Goal: Information Seeking & Learning: Learn about a topic

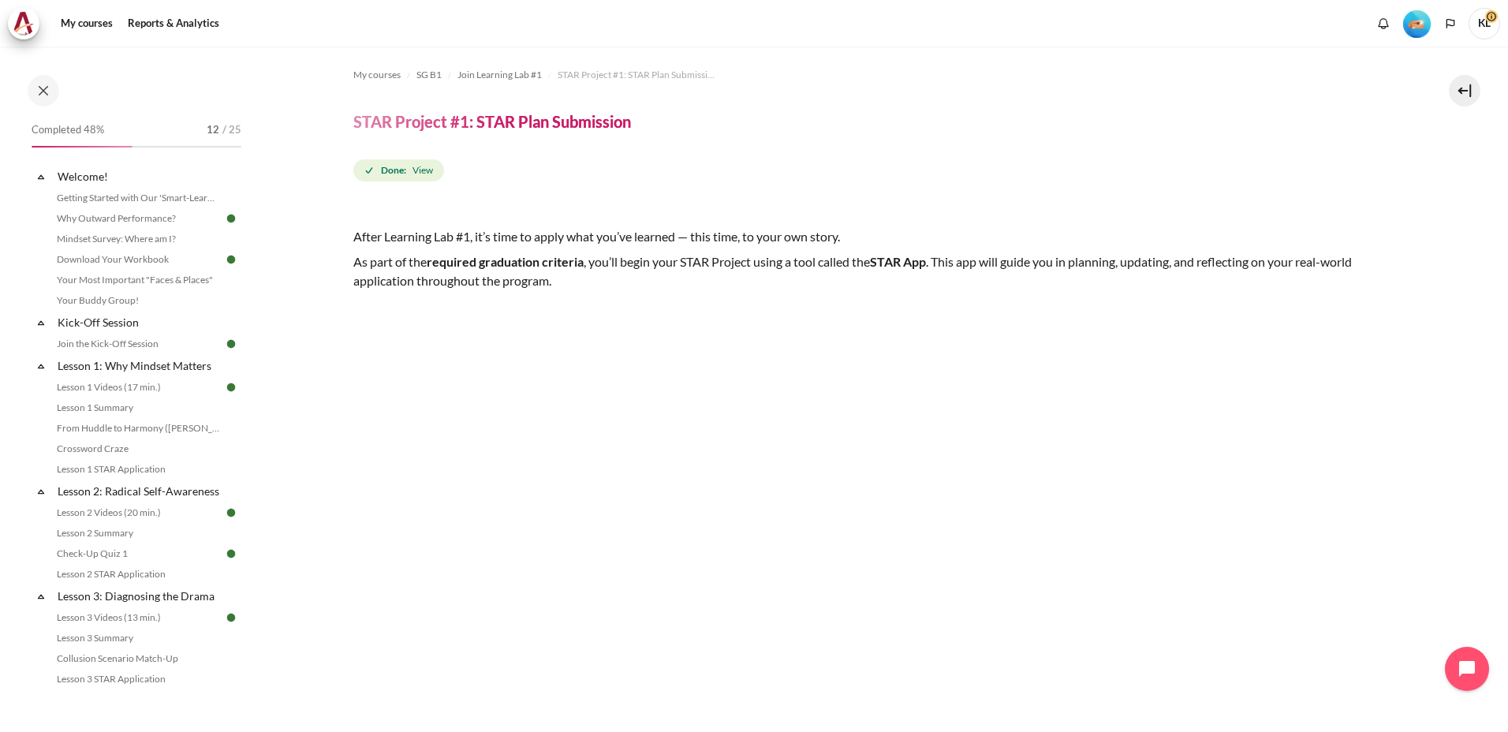
scroll to position [771, 0]
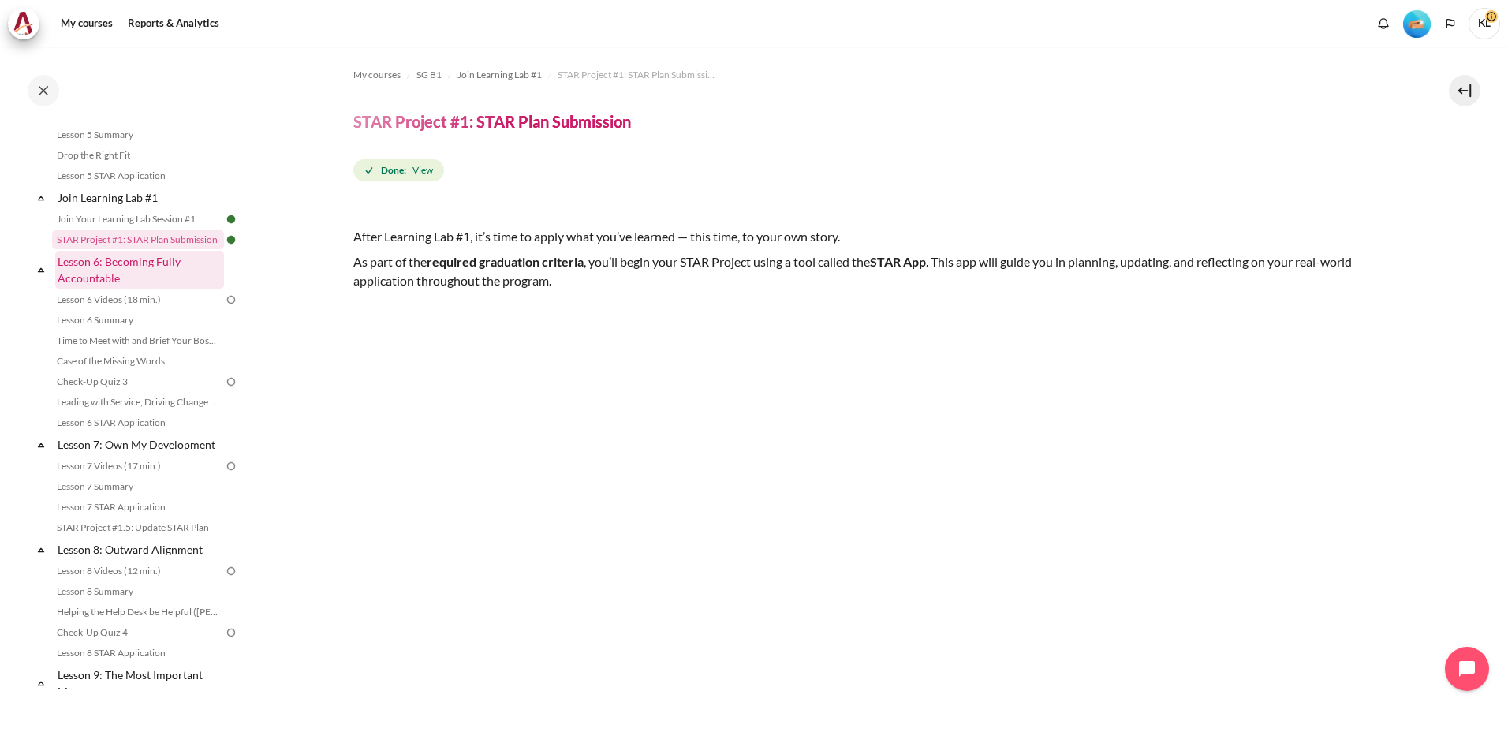
click at [132, 289] on link "Lesson 6: Becoming Fully Accountable" at bounding box center [139, 270] width 169 height 38
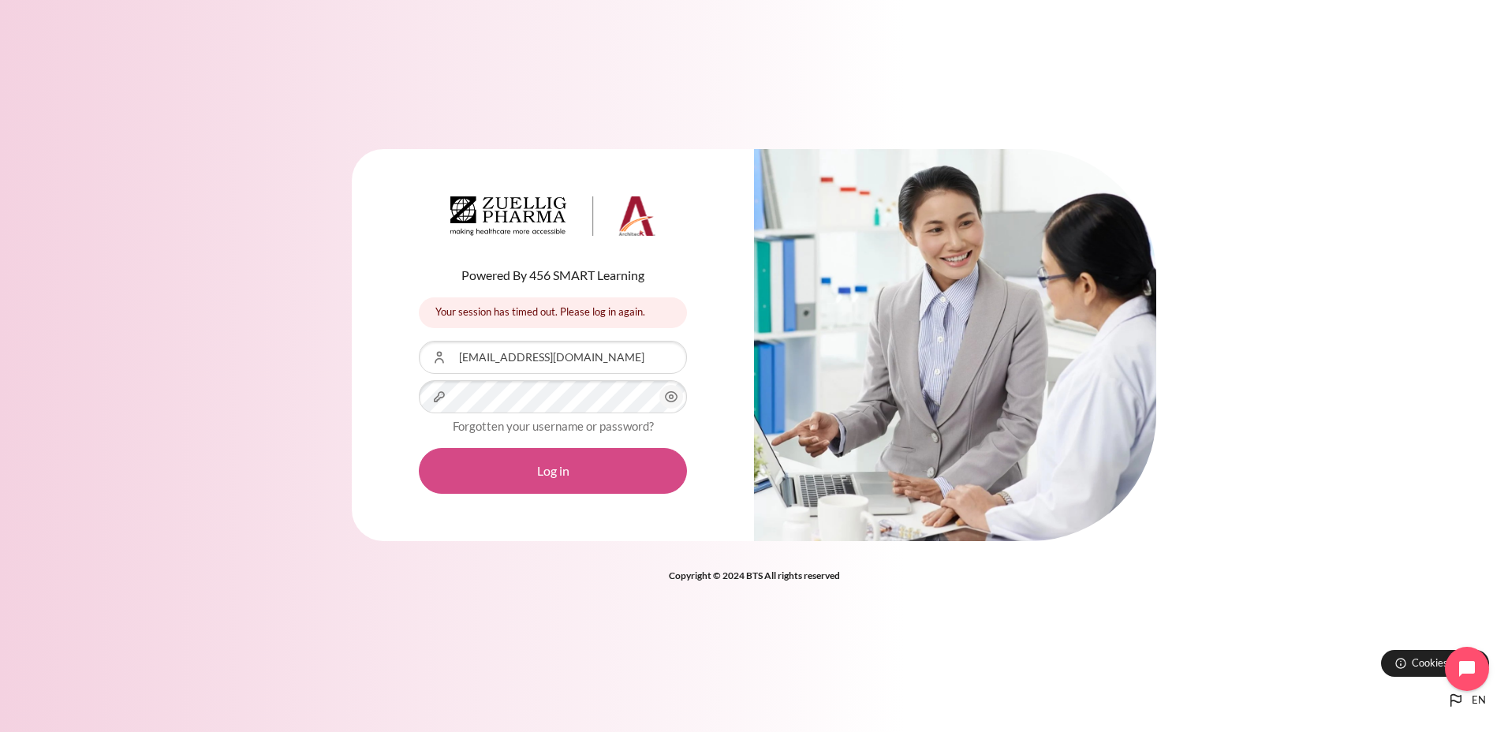
click at [554, 471] on button "Log in" at bounding box center [553, 471] width 268 height 46
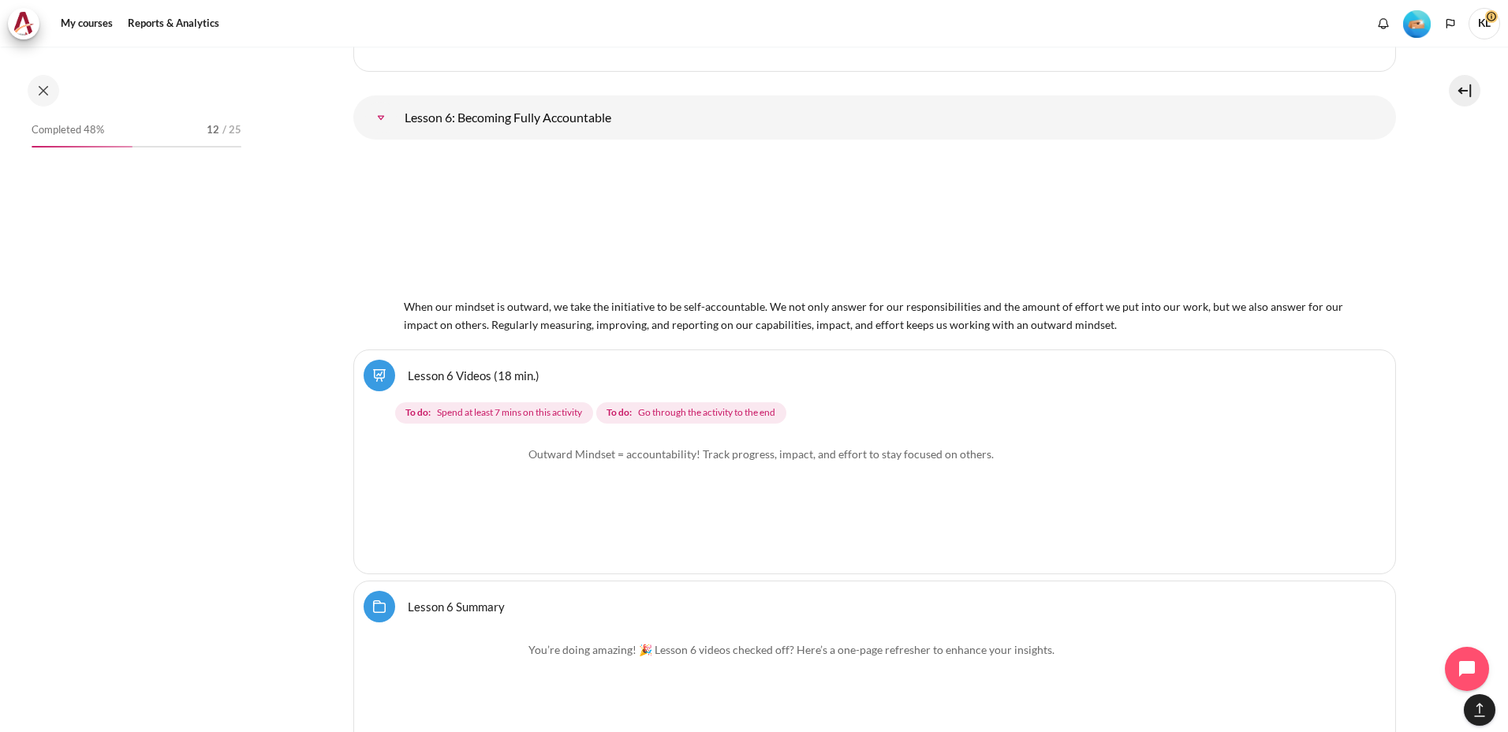
scroll to position [855, 0]
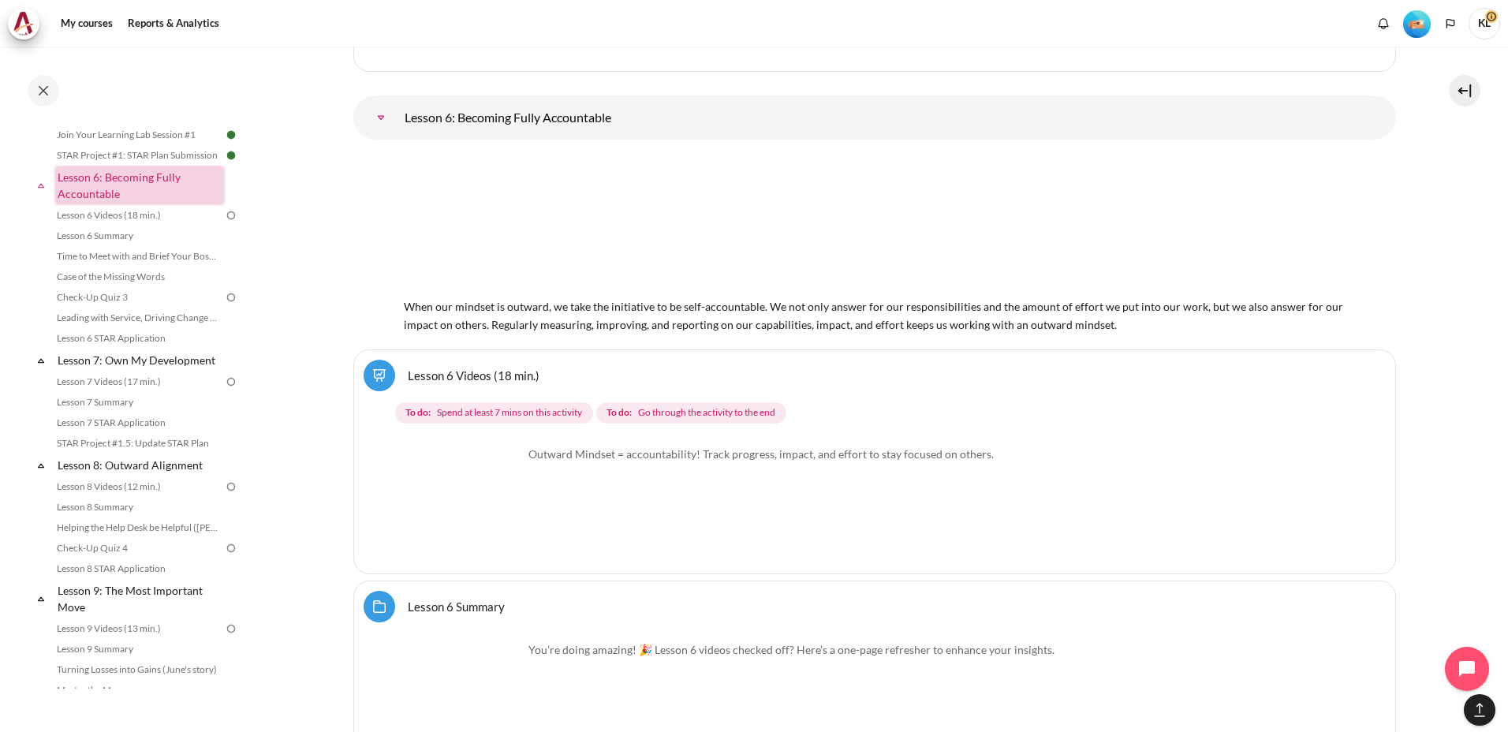
click at [98, 204] on link "Lesson 6: Becoming Fully Accountable" at bounding box center [139, 185] width 169 height 38
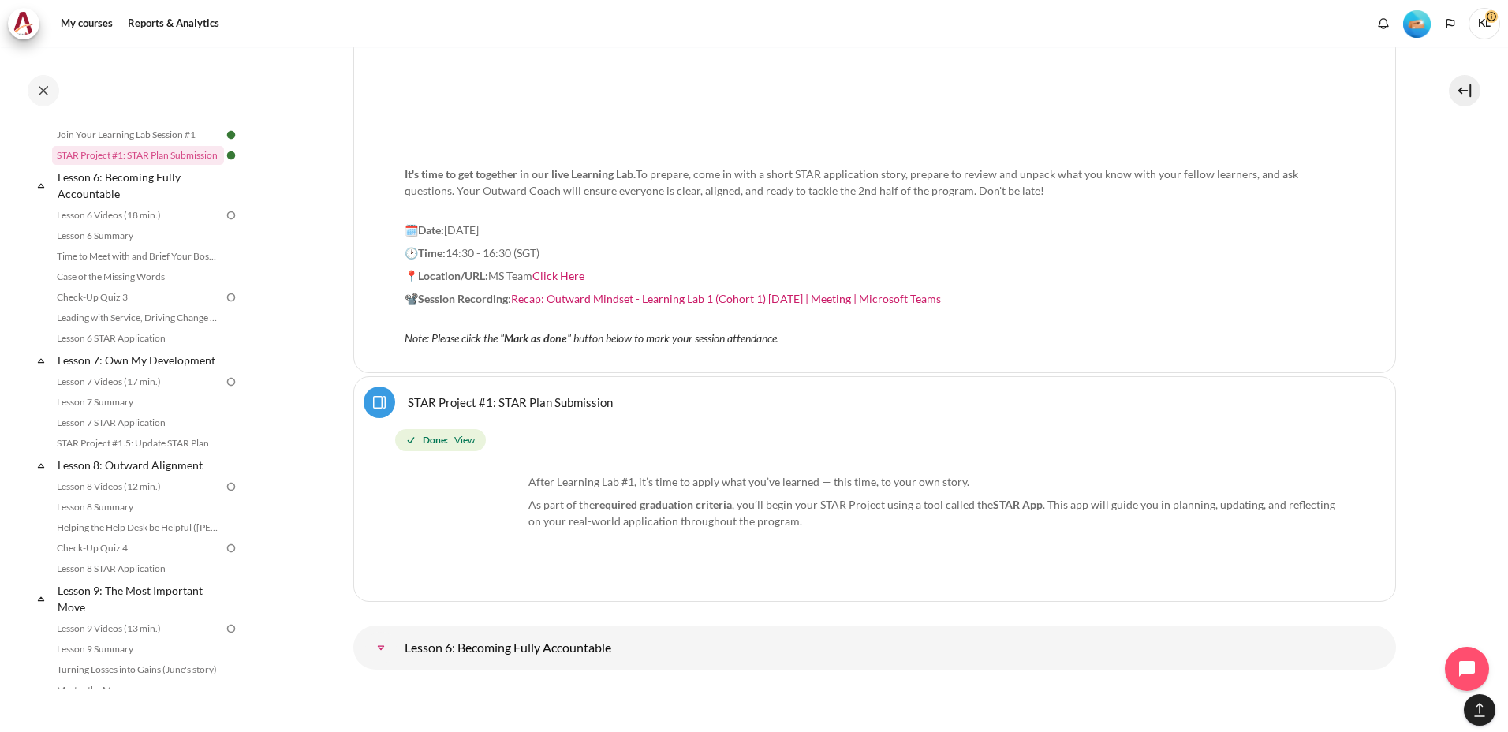
scroll to position [9876, 0]
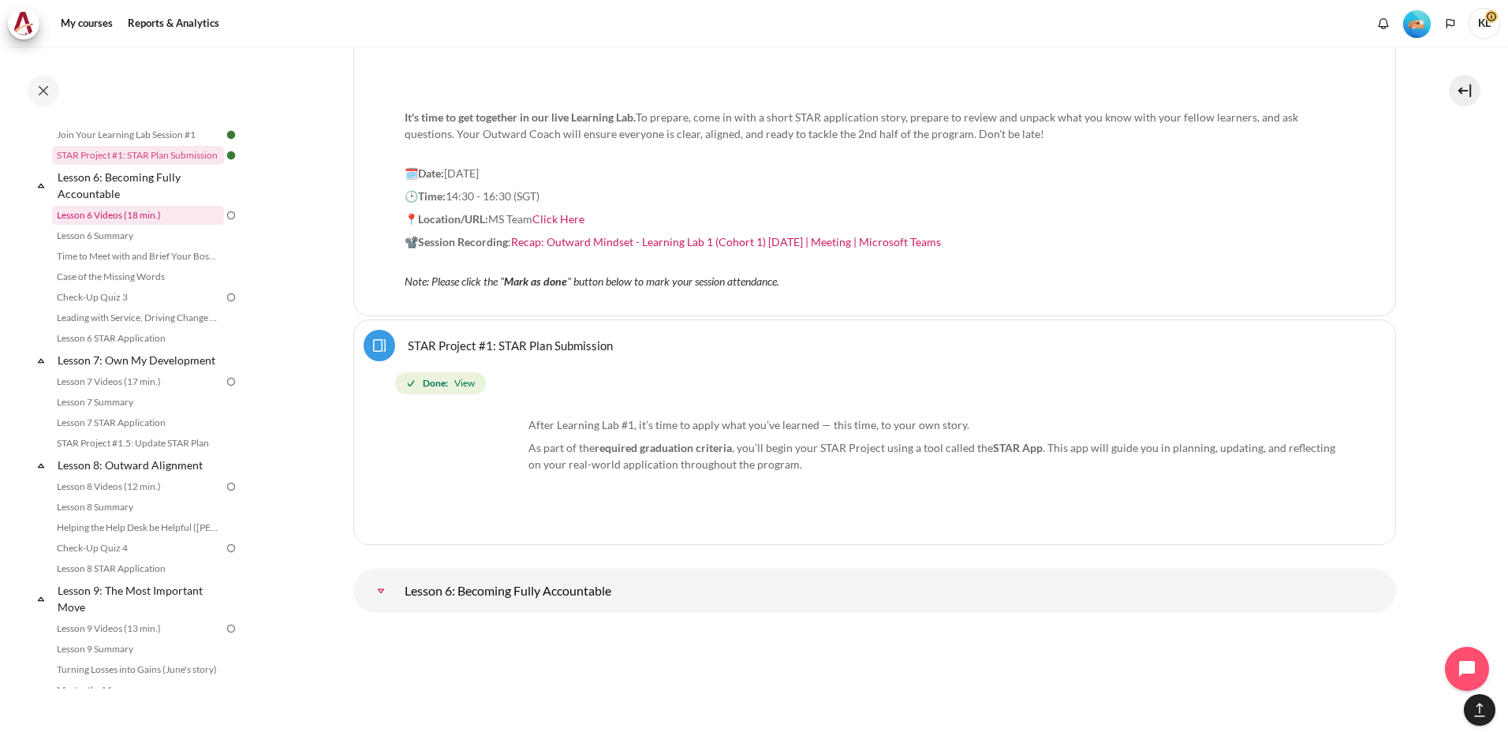
click at [118, 225] on link "Lesson 6 Videos (18 min.)" at bounding box center [138, 215] width 172 height 19
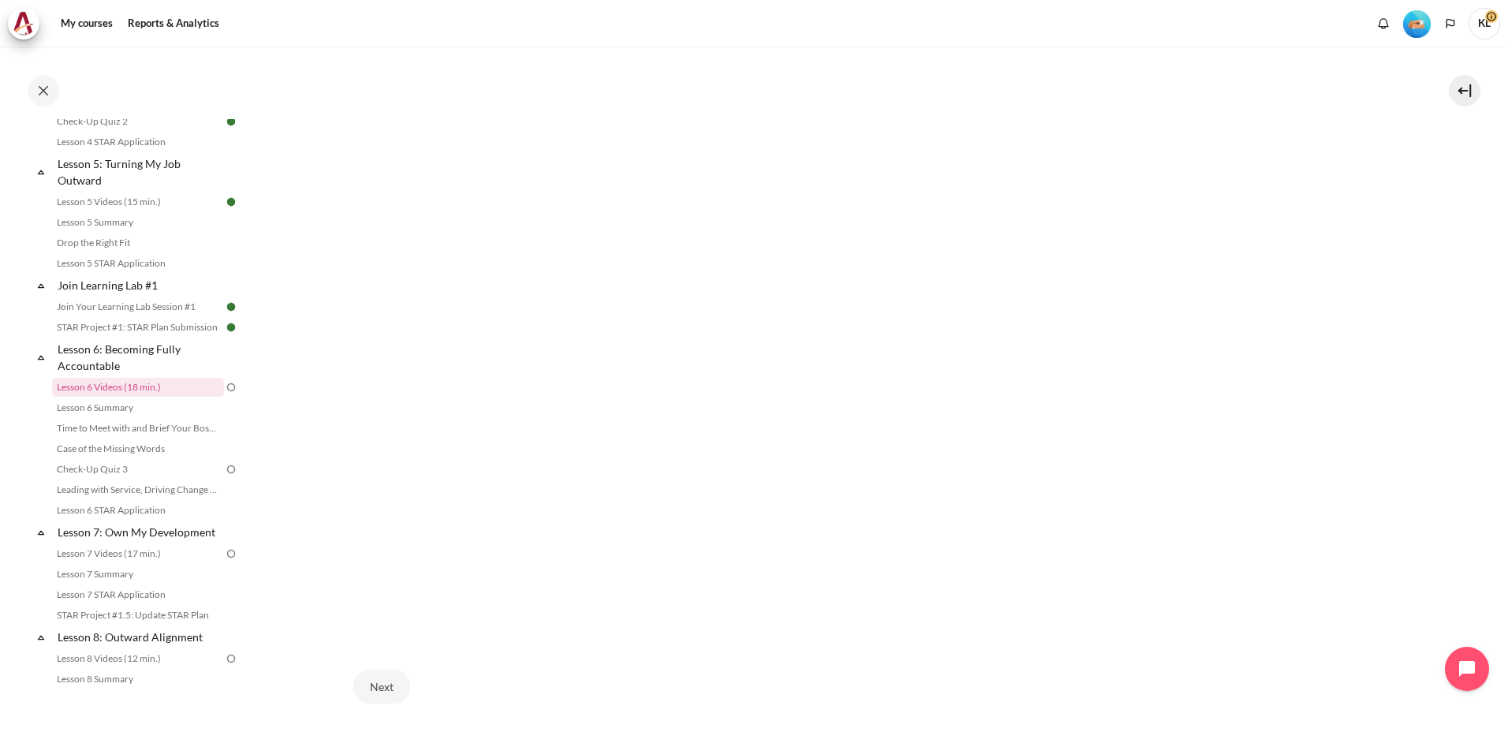
scroll to position [839, 0]
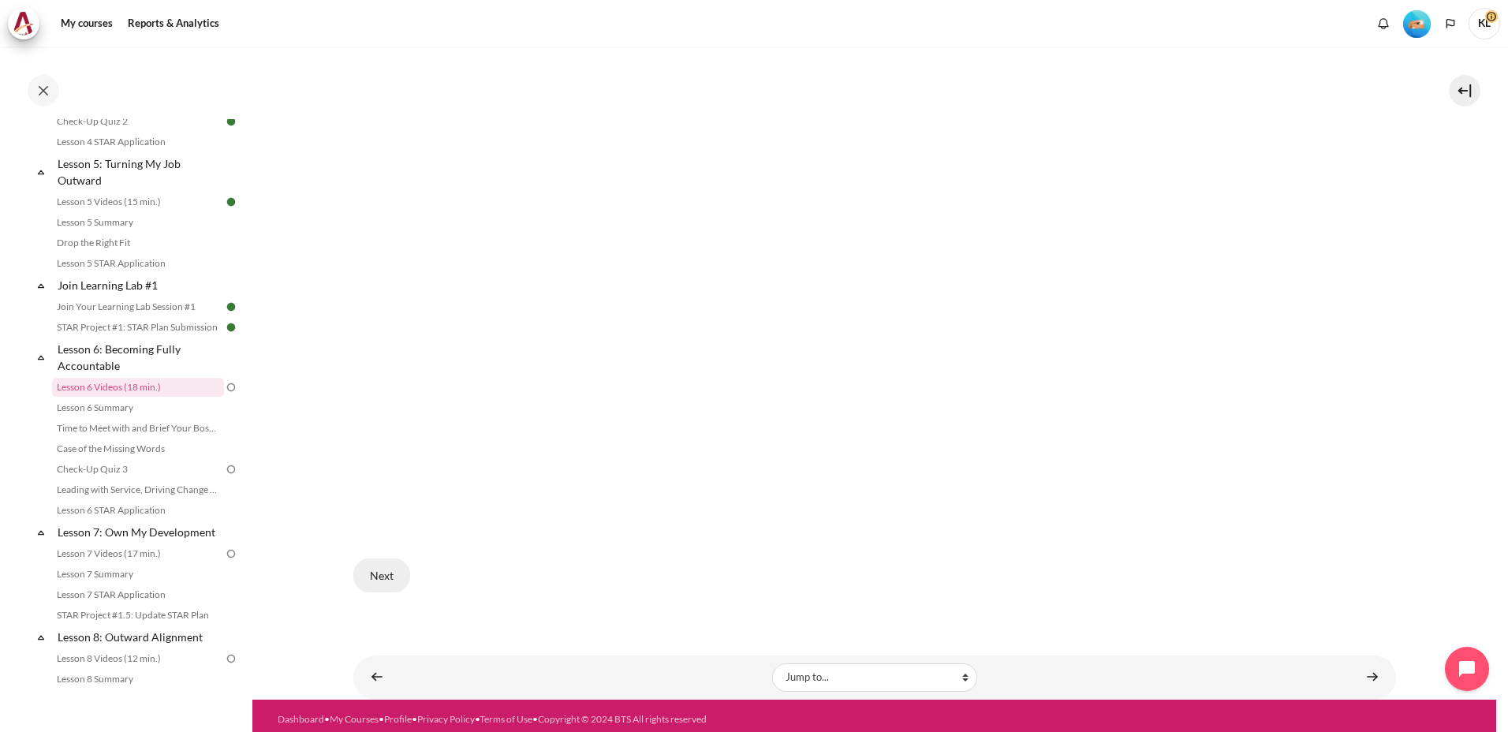
click at [362, 565] on button "Next" at bounding box center [381, 574] width 57 height 33
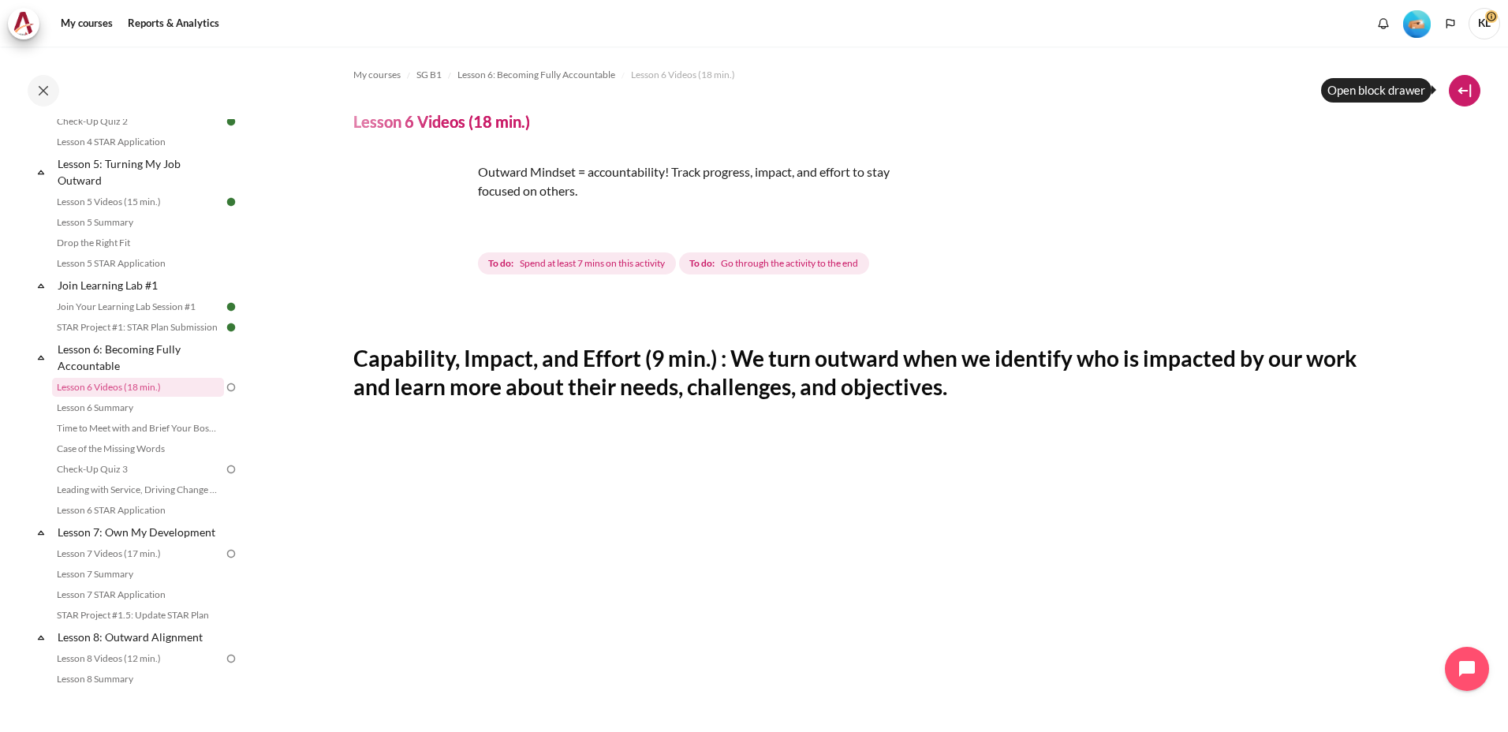
click at [1458, 81] on button at bounding box center [1465, 91] width 32 height 32
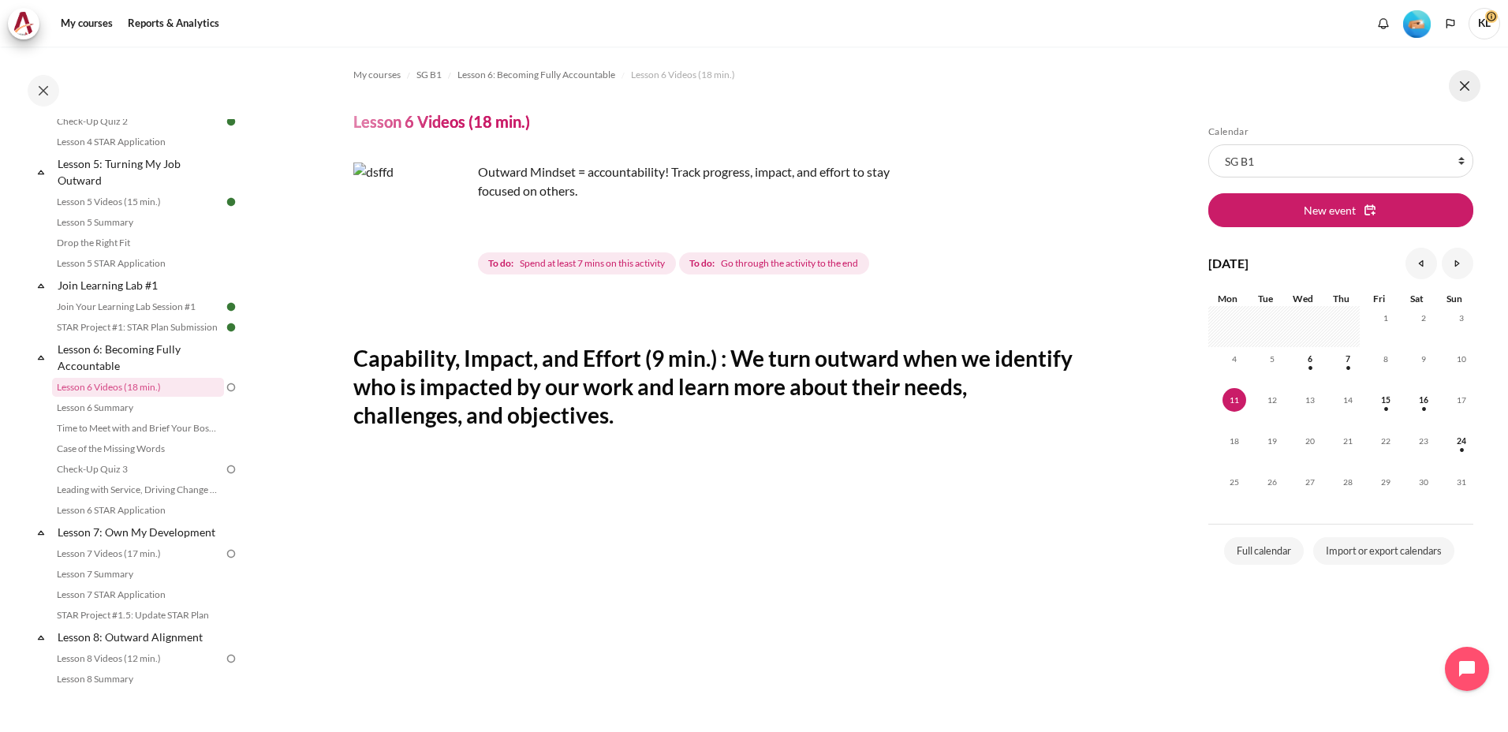
click at [1474, 84] on button at bounding box center [1465, 86] width 32 height 32
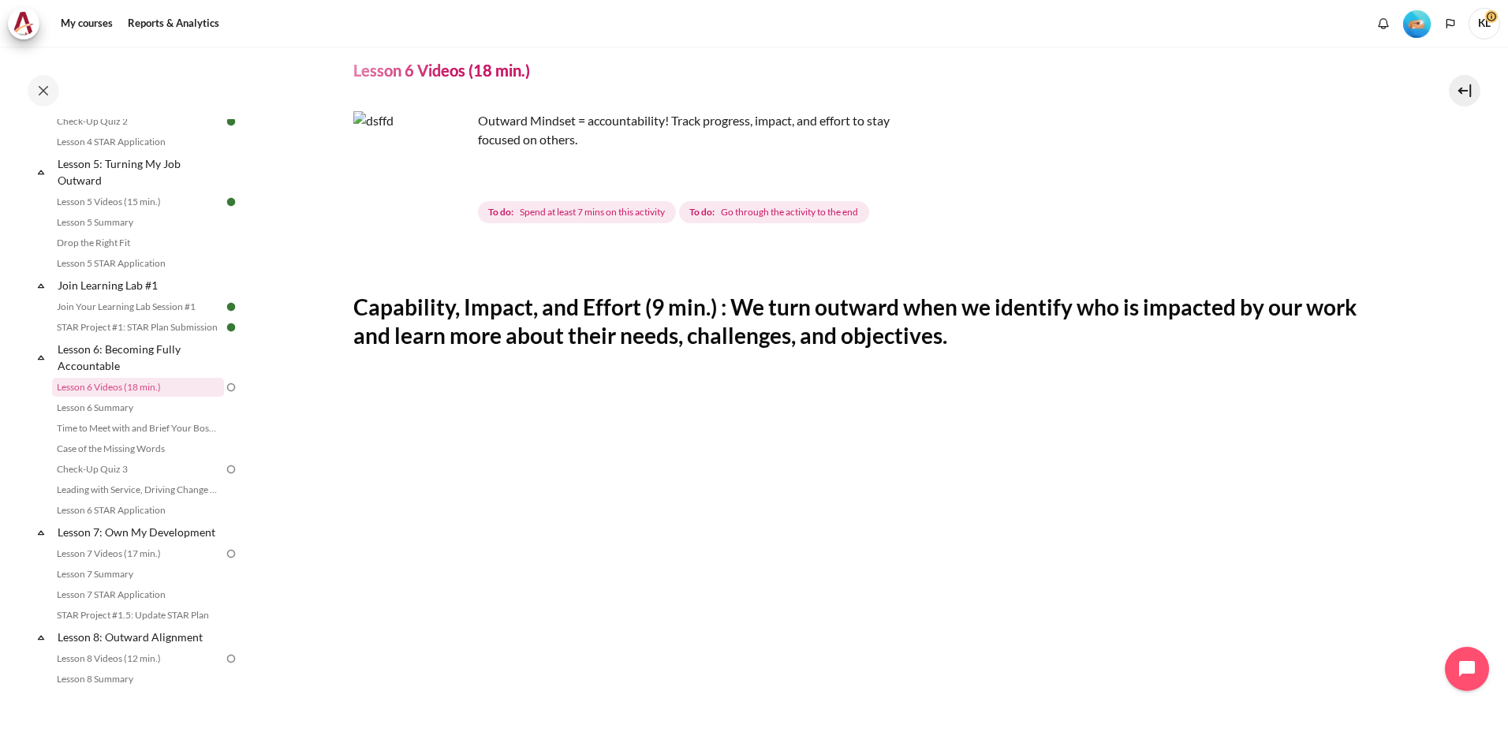
scroll to position [79, 0]
